Goal: Task Accomplishment & Management: Complete application form

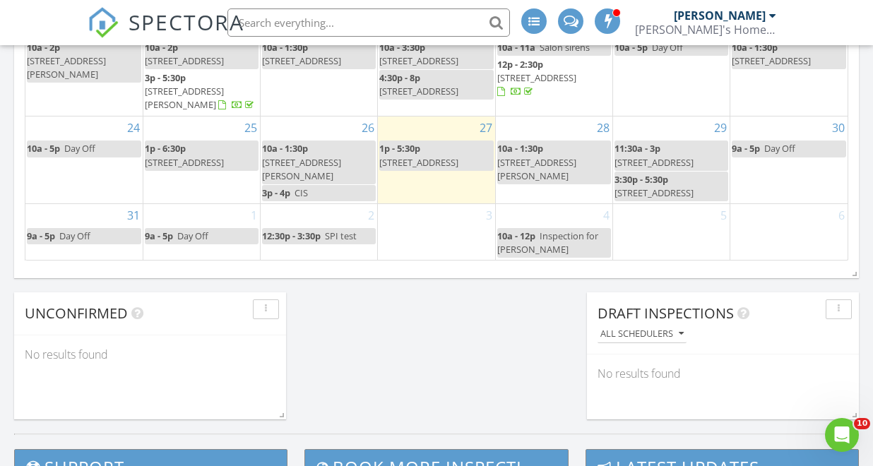
scroll to position [1067, 0]
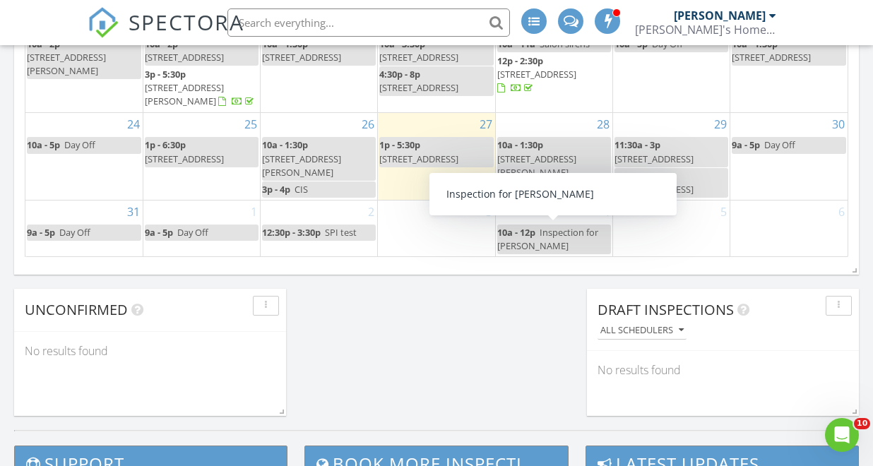
click at [566, 241] on div "10a - 12p Inspection for Stacie" at bounding box center [554, 239] width 114 height 27
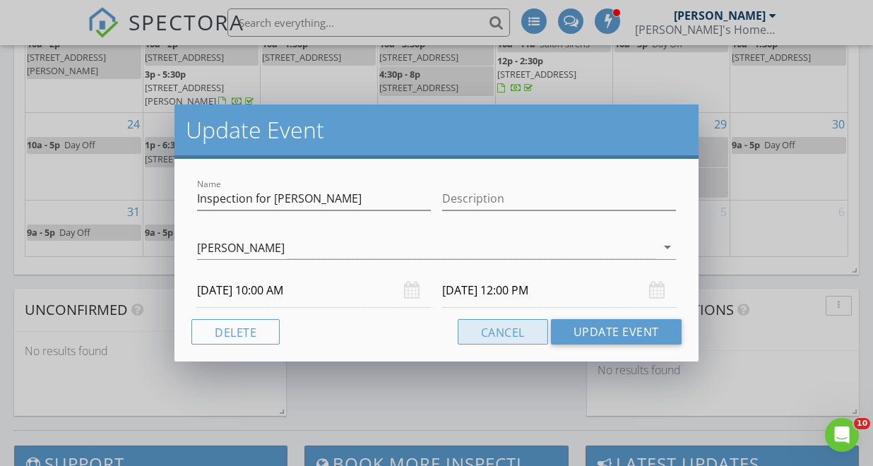
click at [511, 337] on button "Cancel" at bounding box center [503, 331] width 90 height 25
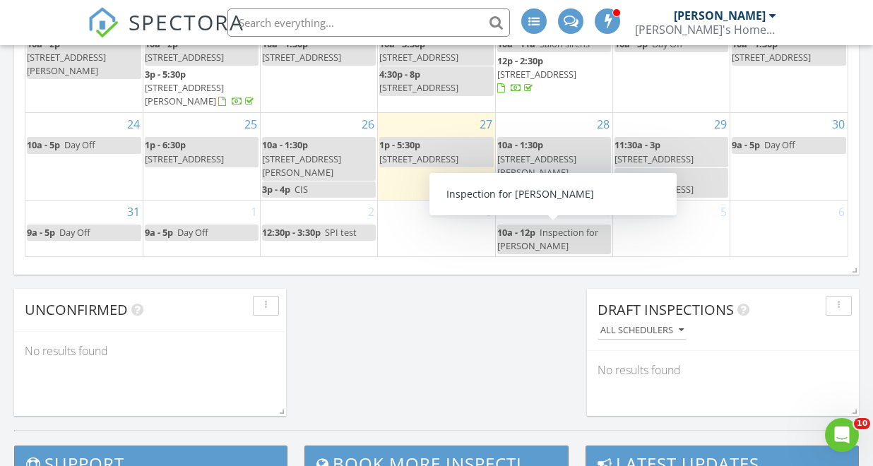
click at [549, 243] on div "10a - 12p Inspection for Stacie" at bounding box center [554, 239] width 114 height 27
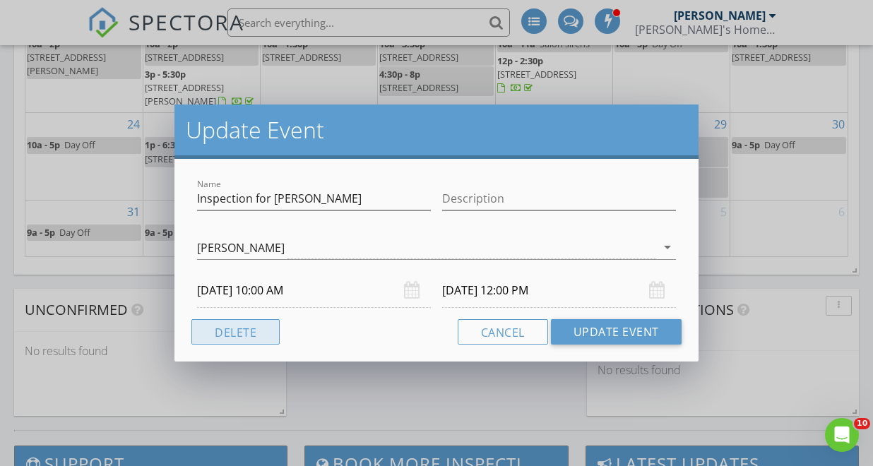
click at [228, 327] on button "Delete" at bounding box center [235, 331] width 88 height 25
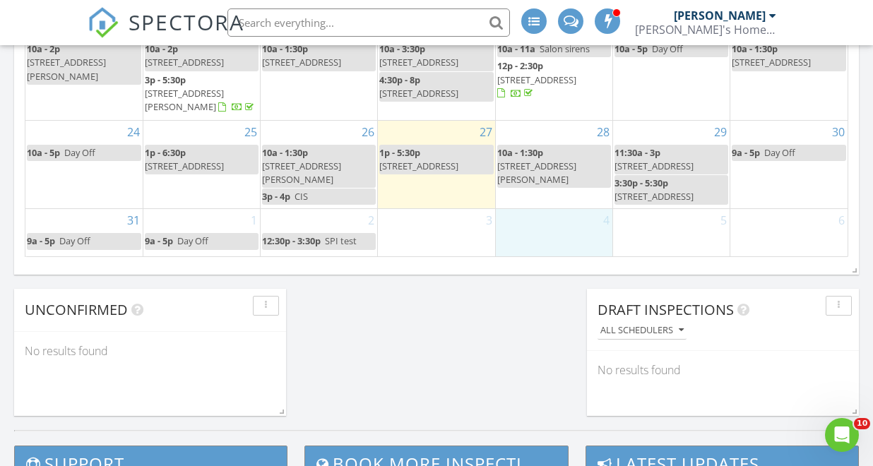
click at [537, 242] on div "4" at bounding box center [554, 232] width 117 height 47
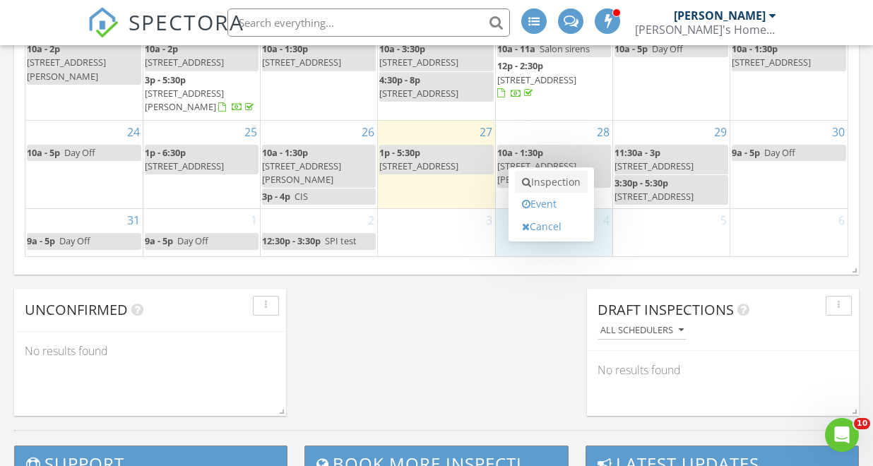
click at [552, 184] on link "Inspection" at bounding box center [551, 182] width 73 height 23
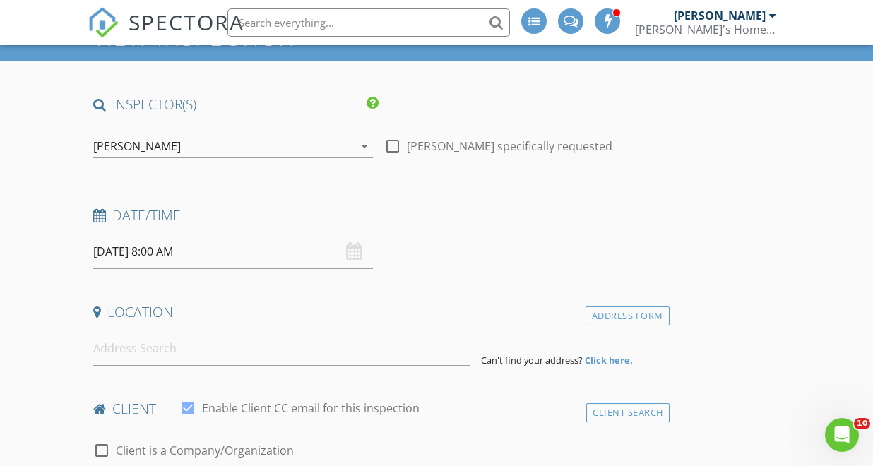
scroll to position [107, 0]
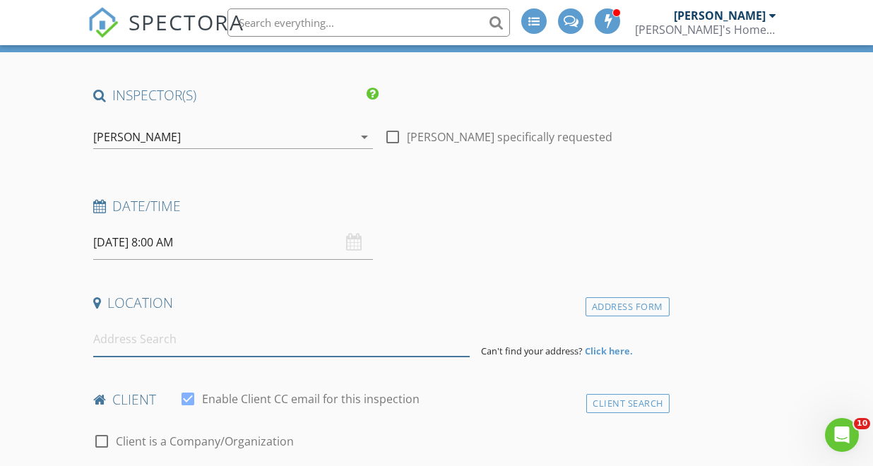
click at [211, 354] on input at bounding box center [281, 339] width 376 height 35
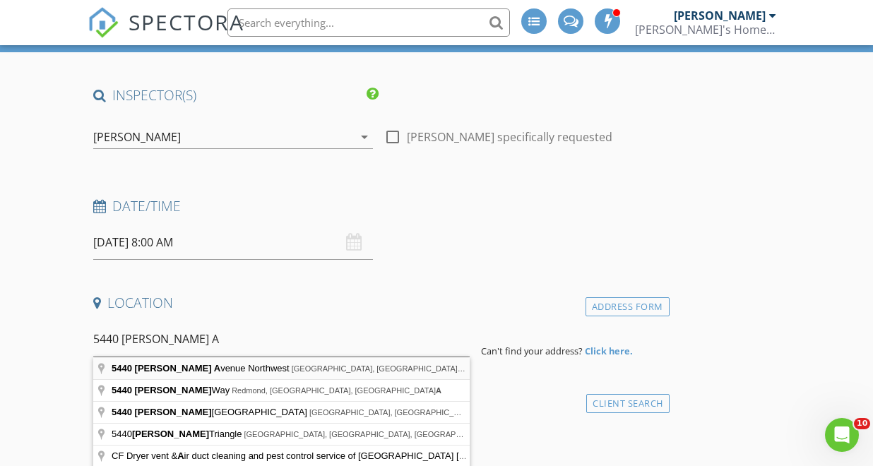
type input "5440 Leary Avenue Northwest, Seattle, WA, USA"
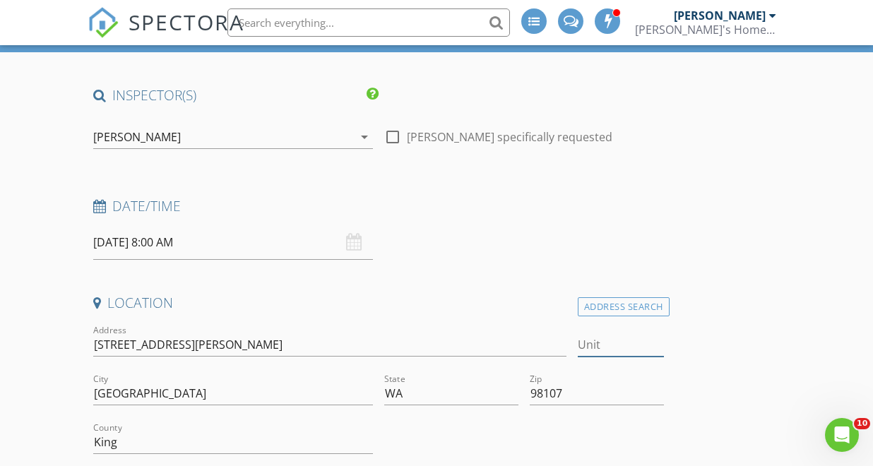
click at [599, 352] on input "Unit" at bounding box center [620, 344] width 85 height 23
type input "227"
type input "1113"
type input "2007"
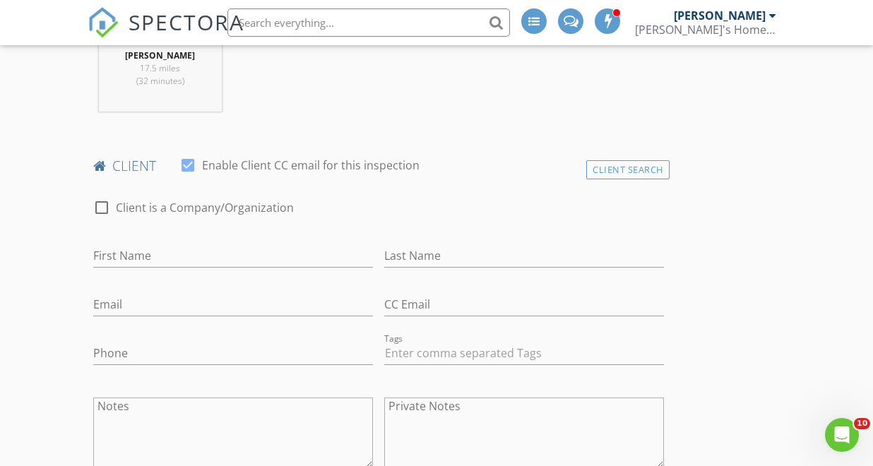
scroll to position [634, 0]
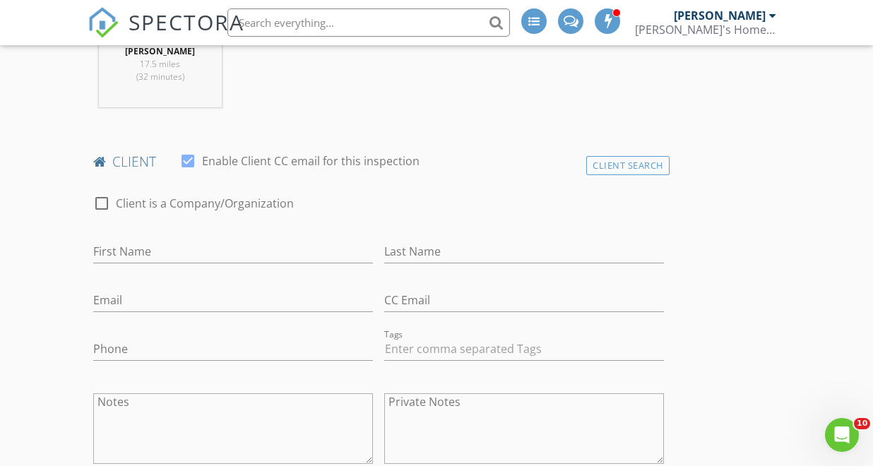
type input "227"
click at [221, 256] on input "First Name" at bounding box center [233, 251] width 280 height 23
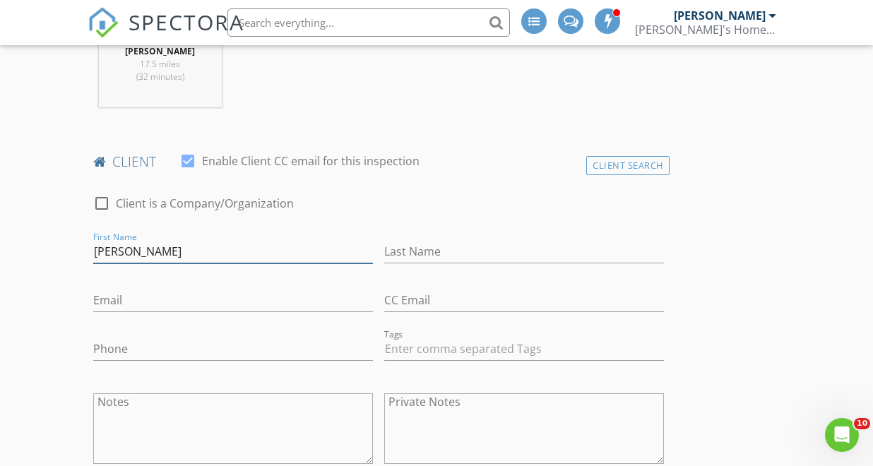
type input "[PERSON_NAME]"
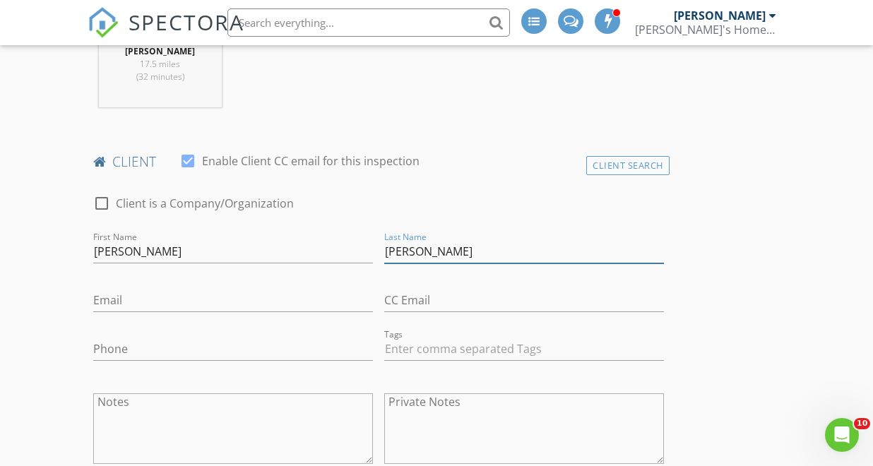
type input "[PERSON_NAME]"
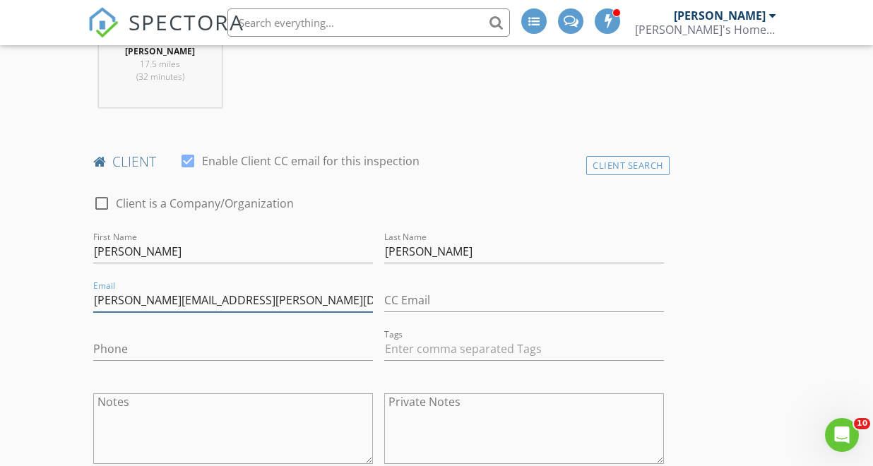
type input "christyne.blount@comcast.net"
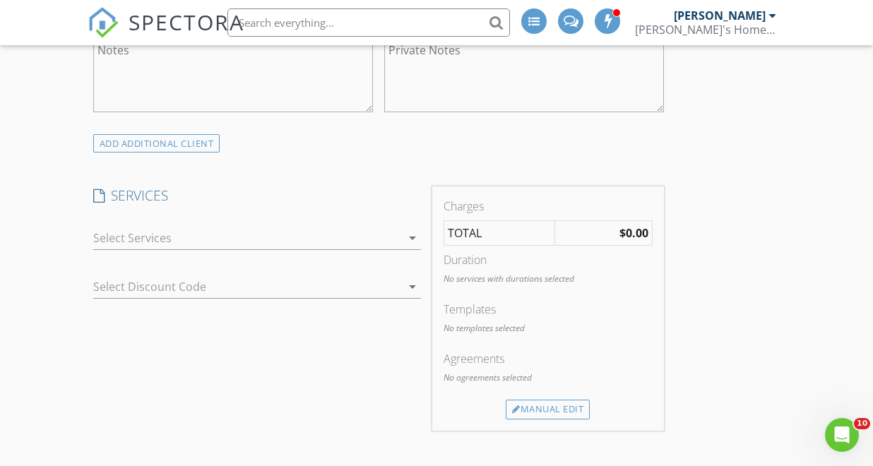
scroll to position [992, 0]
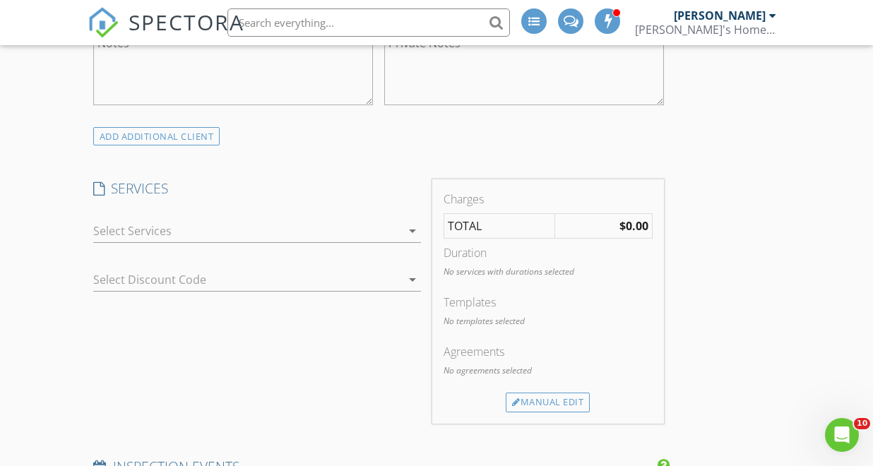
type input "206-579-2891"
click at [393, 233] on div at bounding box center [247, 231] width 309 height 23
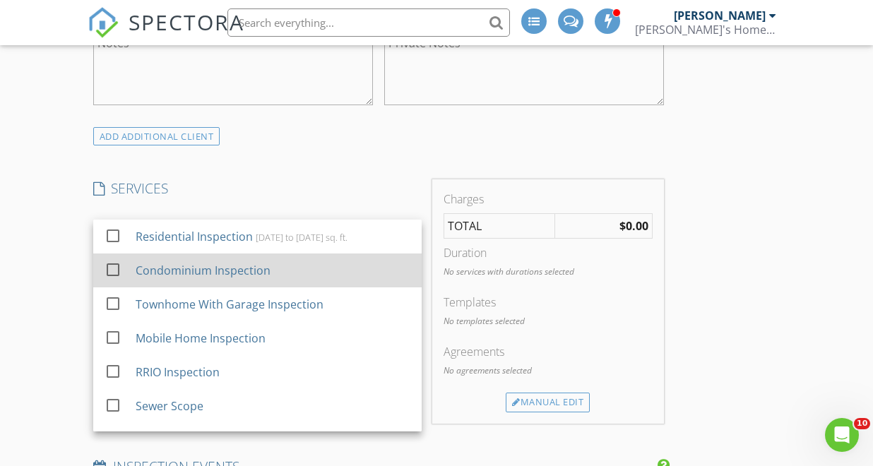
click at [114, 268] on div at bounding box center [113, 269] width 24 height 24
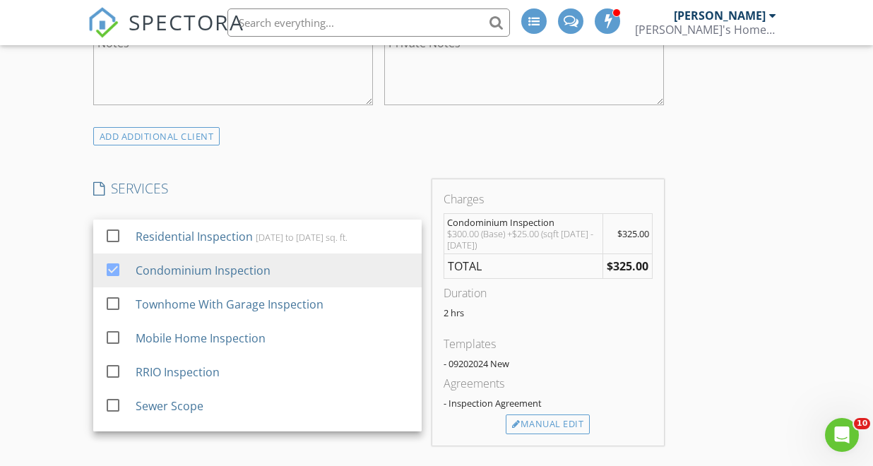
click at [699, 242] on div "INSPECTOR(S) check_box Timothy Watts PRIMARY Timothy Watts arrow_drop_down chec…" at bounding box center [437, 462] width 698 height 2523
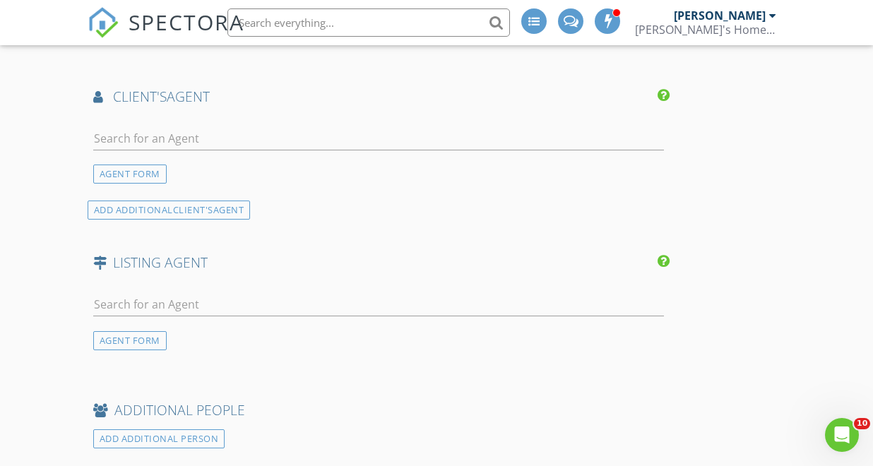
scroll to position [1675, 0]
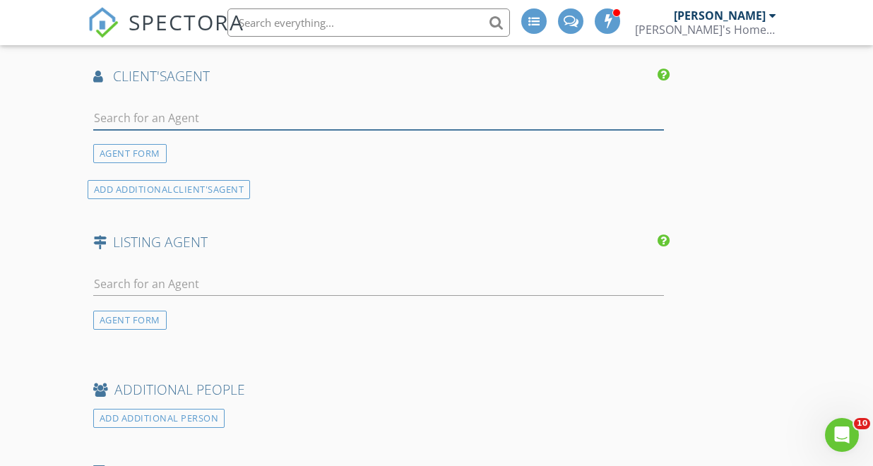
click at [254, 121] on input "text" at bounding box center [378, 118] width 571 height 23
type input "Stacie"
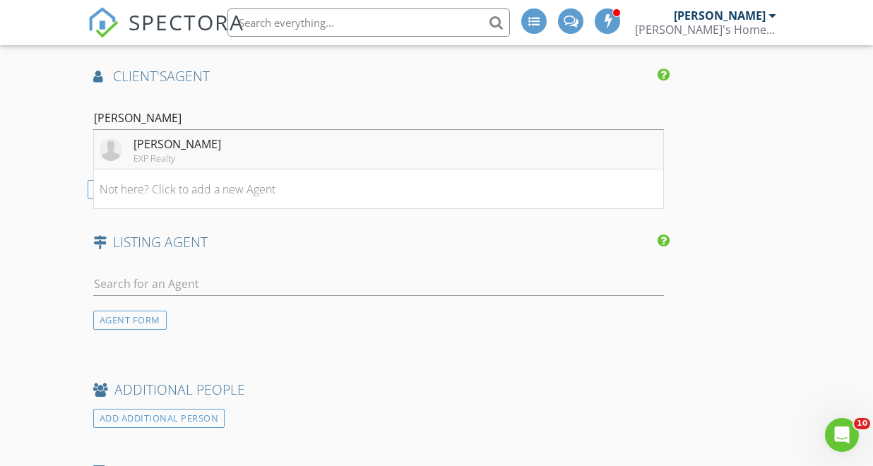
click at [194, 154] on div "EXP Realty" at bounding box center [177, 158] width 88 height 11
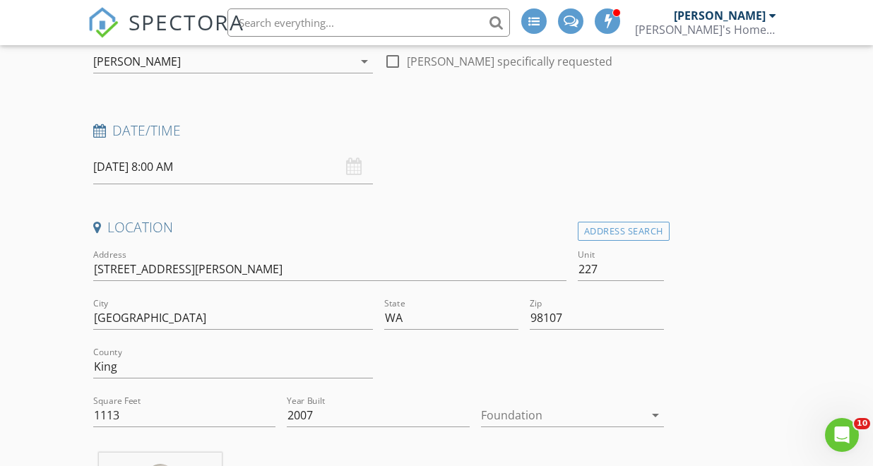
scroll to position [199, 0]
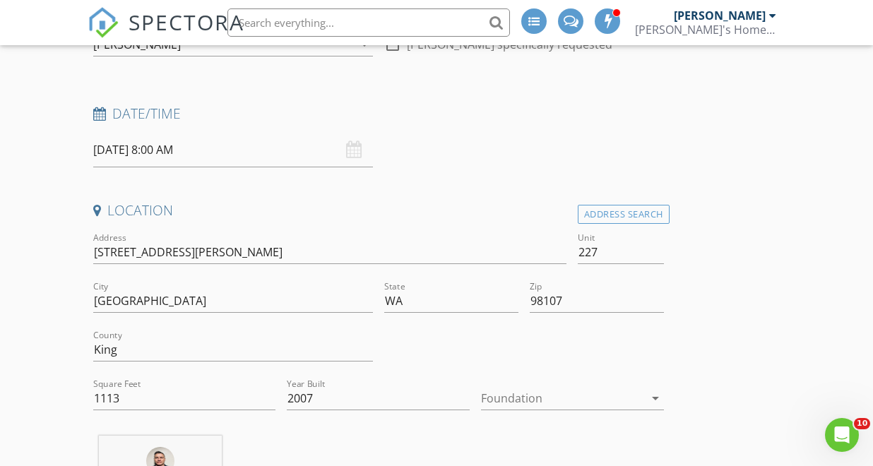
click at [352, 148] on div "09/04/2025 8:00 AM" at bounding box center [233, 150] width 280 height 35
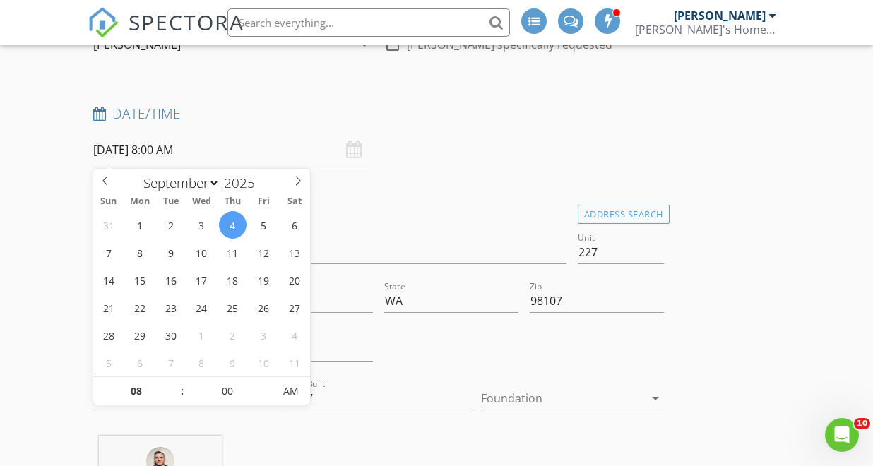
click at [165, 148] on input "09/04/2025 8:00 AM" at bounding box center [233, 150] width 280 height 35
type input "09"
type input "09/04/2025 9:00 AM"
click at [174, 384] on span at bounding box center [175, 384] width 10 height 14
type input "10"
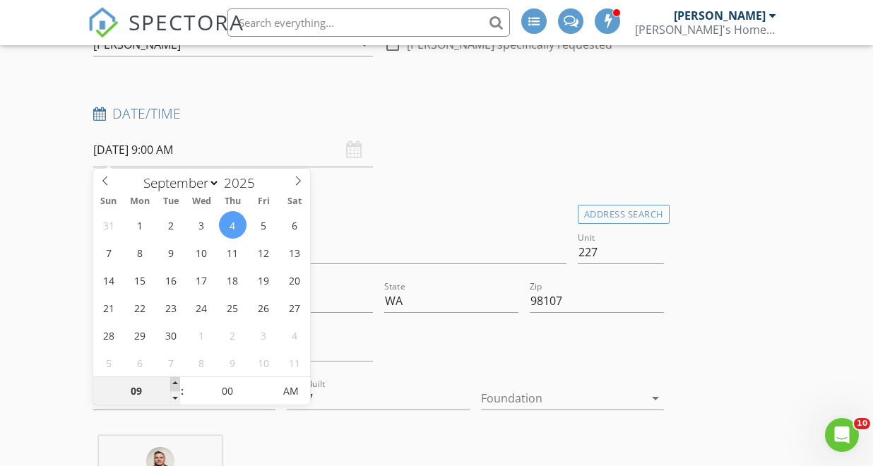
type input "09/04/2025 10:00 AM"
click at [174, 384] on span at bounding box center [175, 384] width 10 height 14
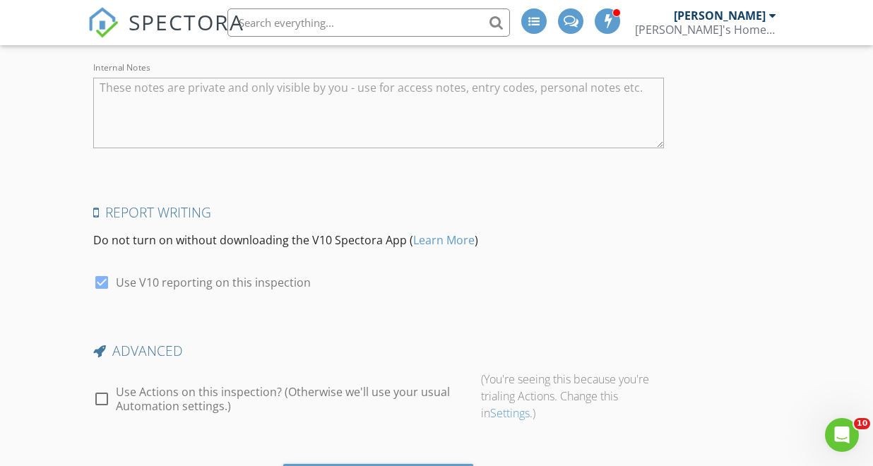
scroll to position [2550, 0]
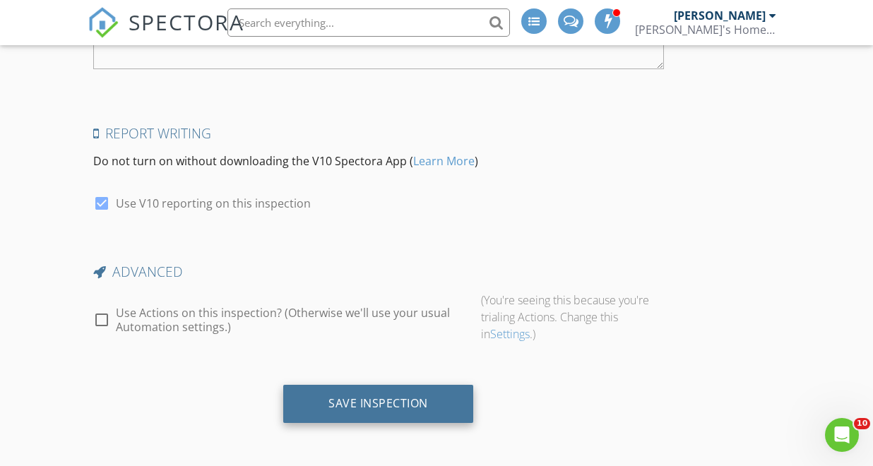
click at [355, 393] on div "Save Inspection" at bounding box center [378, 404] width 190 height 38
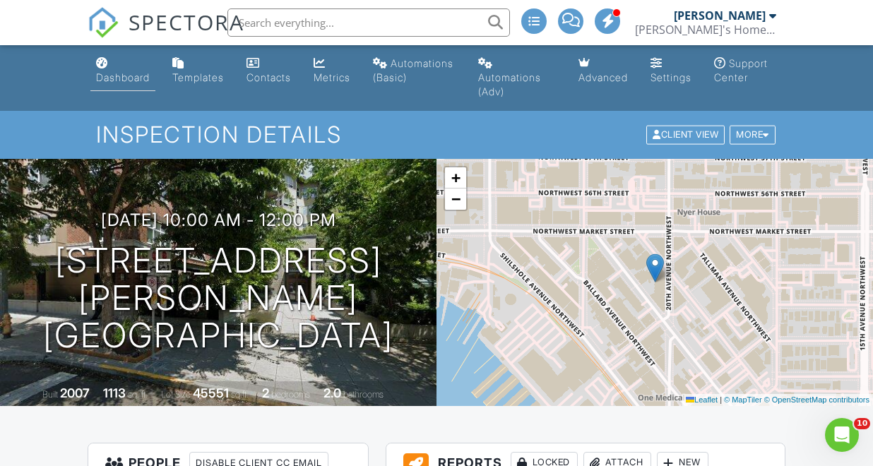
click at [126, 71] on div "Dashboard" at bounding box center [123, 77] width 54 height 12
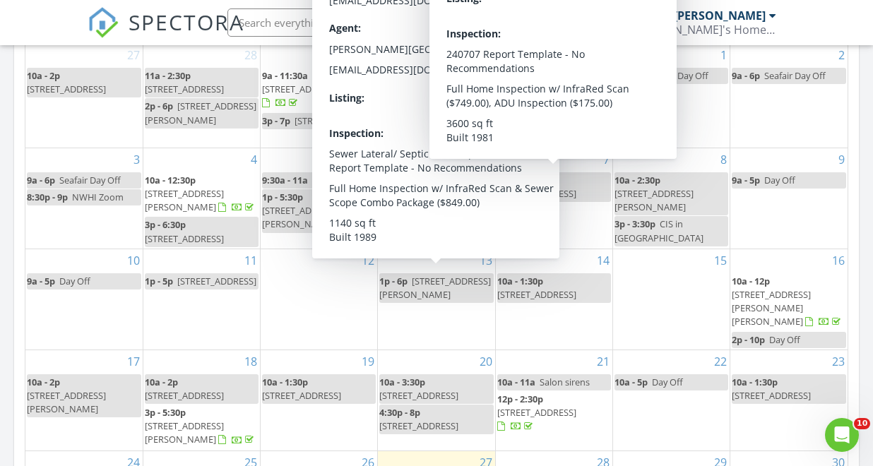
scroll to position [550, 0]
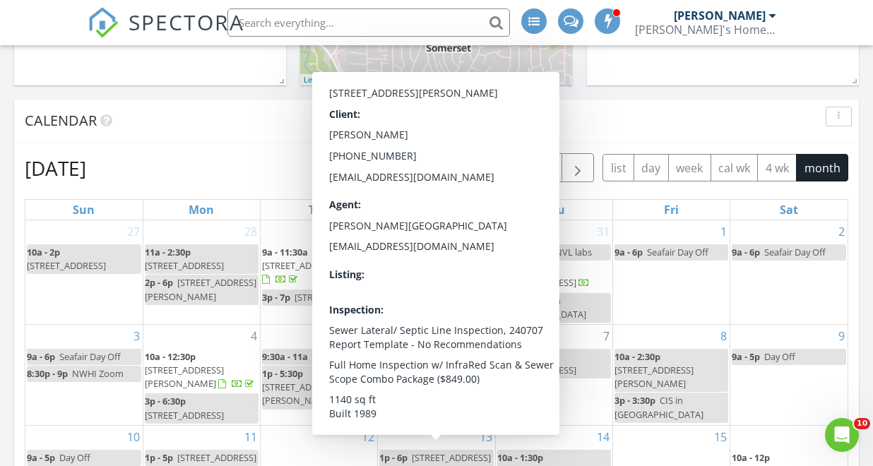
click at [210, 131] on div "Calendar" at bounding box center [426, 120] width 802 height 21
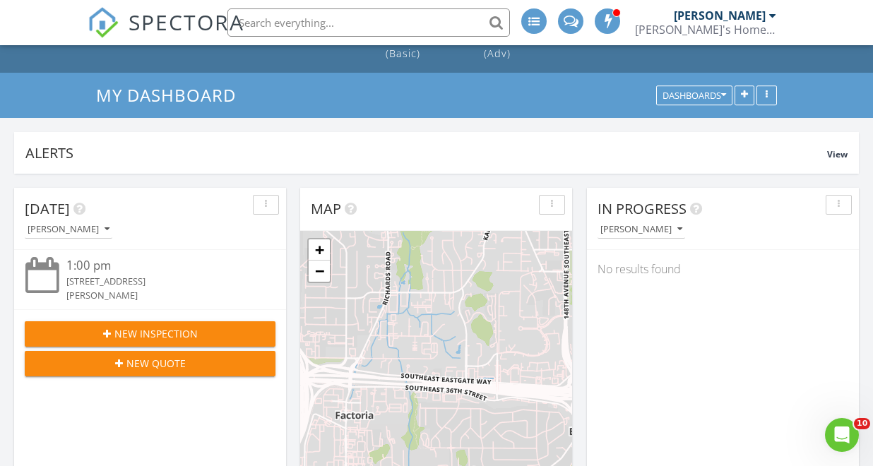
scroll to position [0, 0]
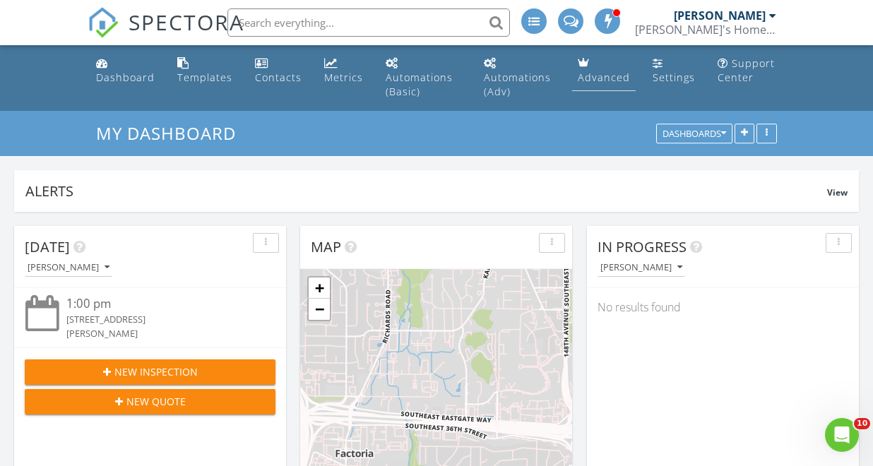
click at [605, 78] on div "Advanced" at bounding box center [604, 77] width 52 height 13
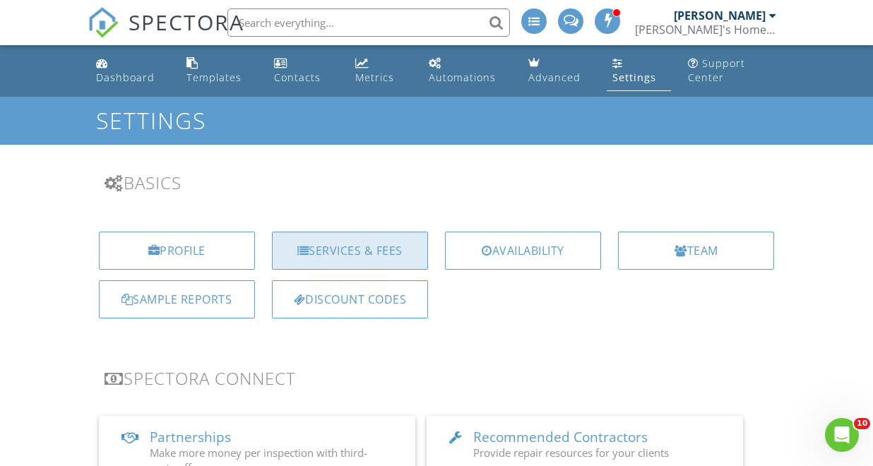
click at [350, 254] on div "Services & Fees" at bounding box center [350, 251] width 156 height 38
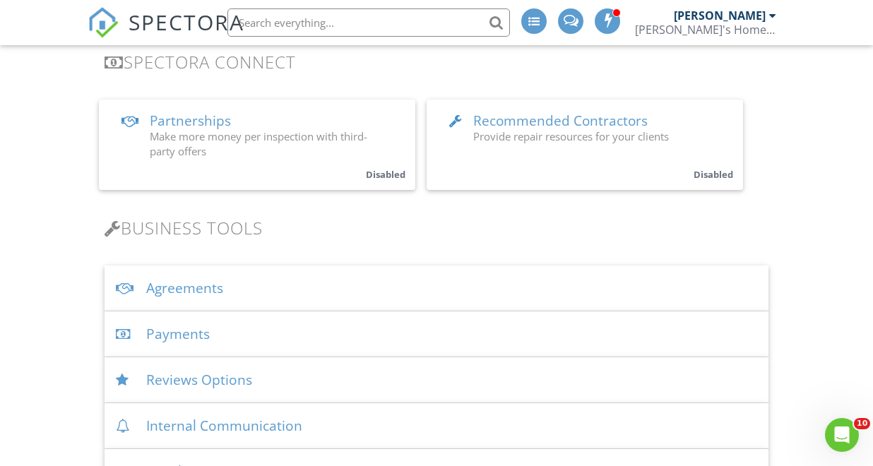
scroll to position [320, 0]
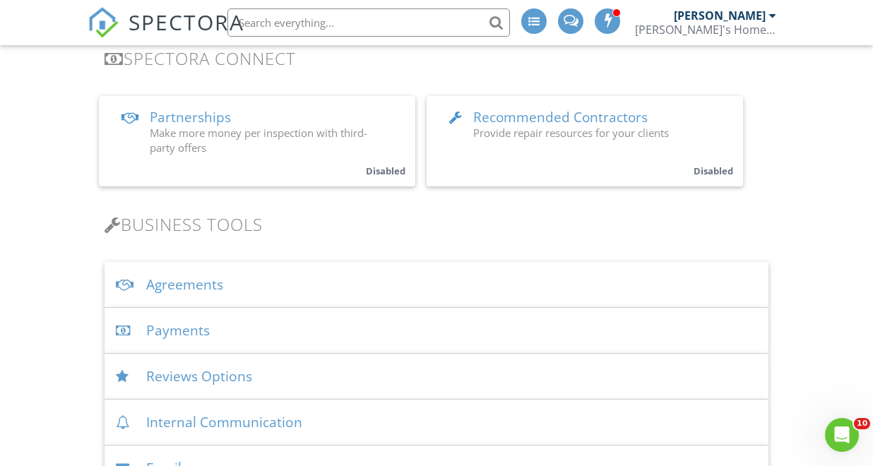
click at [184, 335] on div "Payments" at bounding box center [437, 331] width 665 height 46
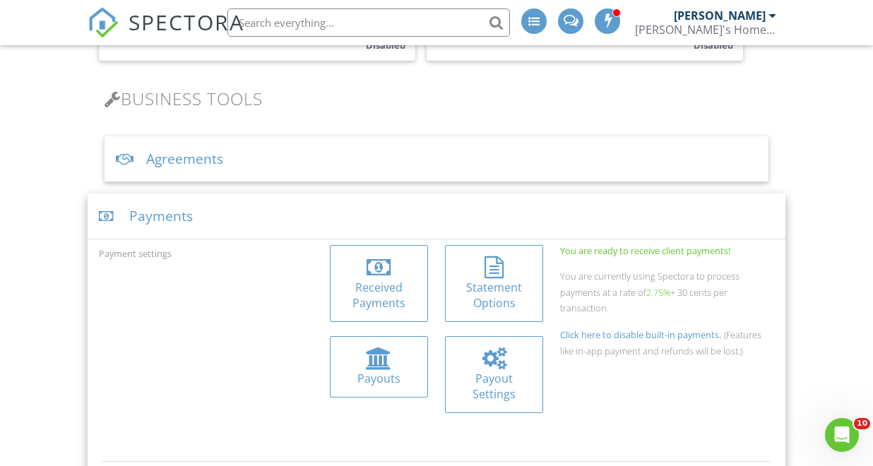
scroll to position [492, 0]
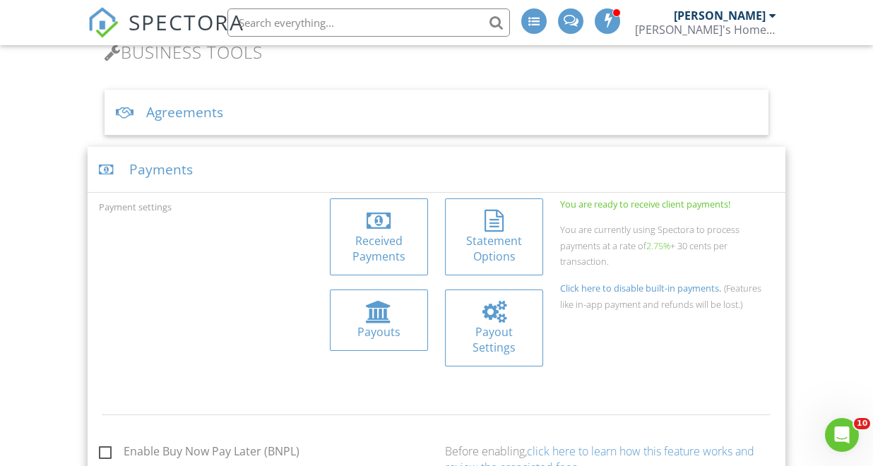
click at [369, 256] on div "Received Payments" at bounding box center [379, 249] width 76 height 32
